Goal: Task Accomplishment & Management: Use online tool/utility

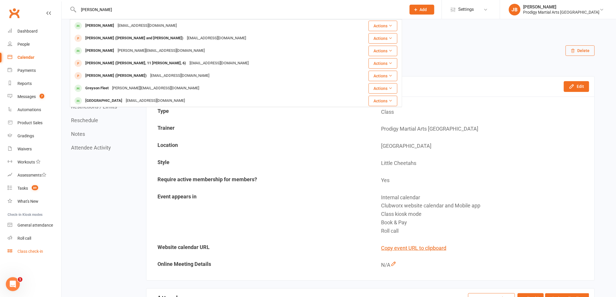
click at [39, 251] on div "Class check-in" at bounding box center [30, 251] width 26 height 5
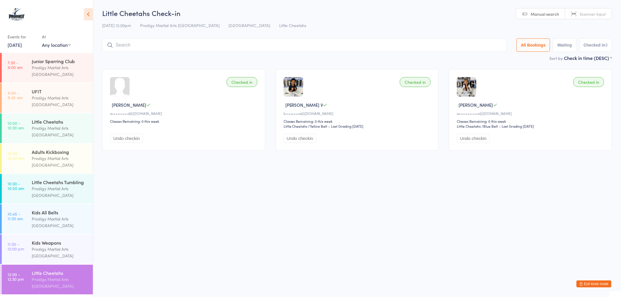
click at [230, 50] on input "search" at bounding box center [304, 44] width 405 height 13
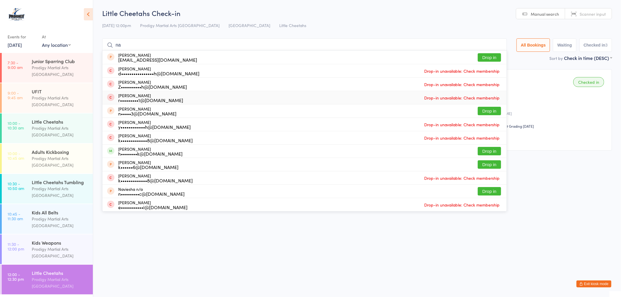
click at [568, 108] on div "Maxwell B" at bounding box center [531, 105] width 149 height 6
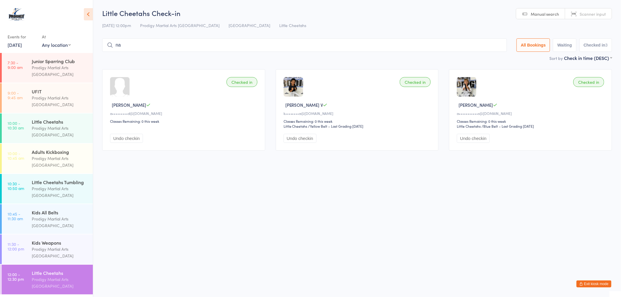
click at [248, 47] on input "na" at bounding box center [304, 44] width 405 height 13
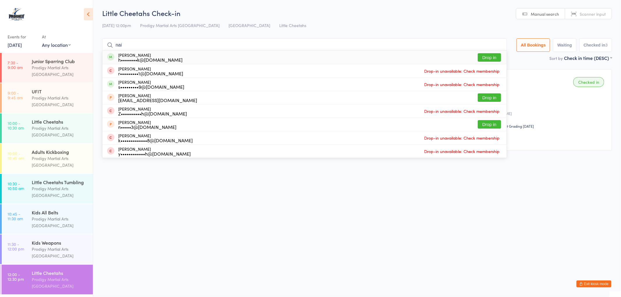
type input "nai"
click at [481, 61] on button "Drop in" at bounding box center [489, 57] width 23 height 8
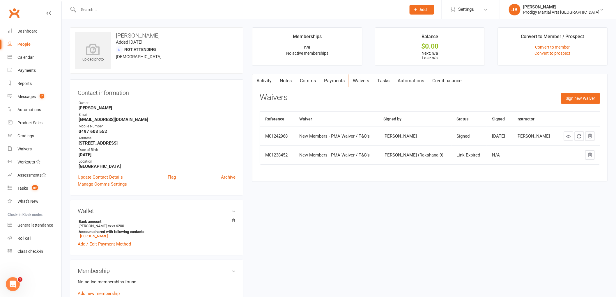
click at [286, 16] on div at bounding box center [236, 9] width 332 height 19
click at [283, 10] on input "text" at bounding box center [239, 10] width 325 height 8
type input "el"
click at [171, 7] on react-component at bounding box center [201, 9] width 402 height 19
drag, startPoint x: 171, startPoint y: 7, endPoint x: 121, endPoint y: 19, distance: 51.5
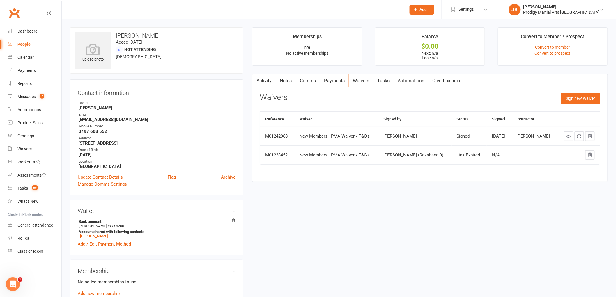
click at [170, 7] on react-component at bounding box center [201, 9] width 402 height 19
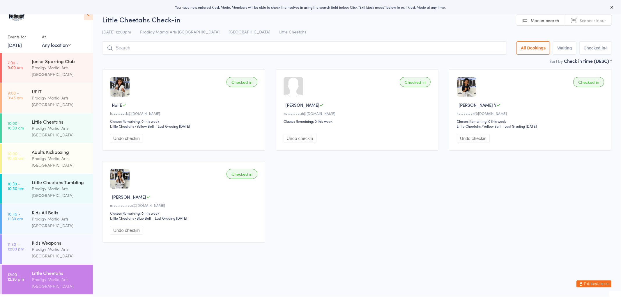
click at [579, 282] on icon "button" at bounding box center [580, 283] width 3 height 3
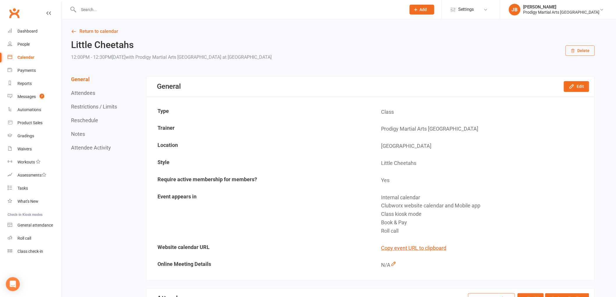
click at [182, 15] on div at bounding box center [236, 9] width 332 height 19
click at [183, 12] on input "text" at bounding box center [239, 10] width 325 height 8
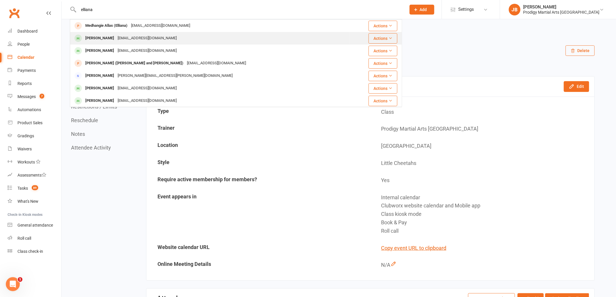
type input "elliana"
click at [138, 36] on div "mazuren2@hotmail.com" at bounding box center [147, 38] width 63 height 8
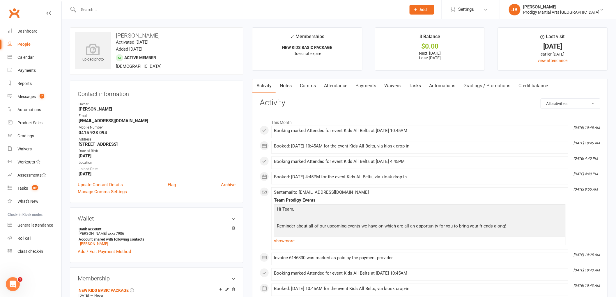
click at [121, 8] on input "text" at bounding box center [239, 10] width 325 height 8
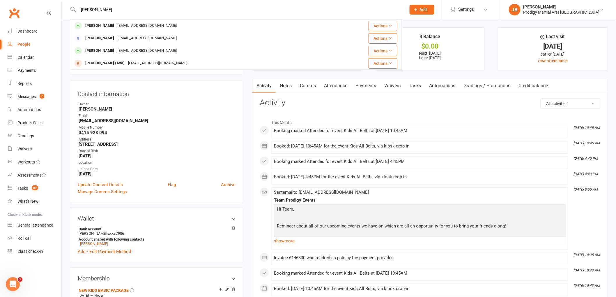
type input "eleanor"
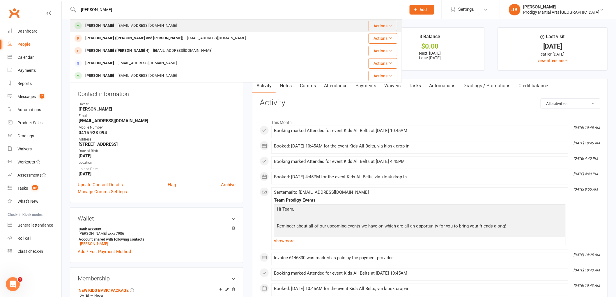
click at [180, 22] on div "Eleanor Krishna Chelsea.brogan3@gmail.com" at bounding box center [209, 26] width 279 height 12
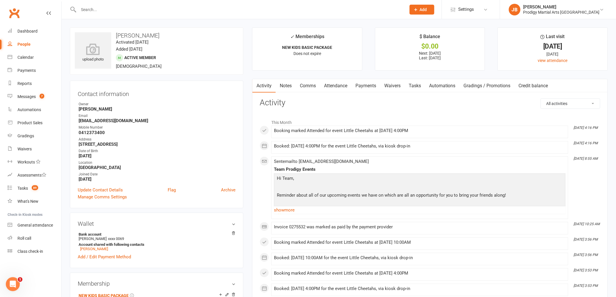
click at [183, 12] on input "text" at bounding box center [239, 10] width 325 height 8
